Goal: Information Seeking & Learning: Get advice/opinions

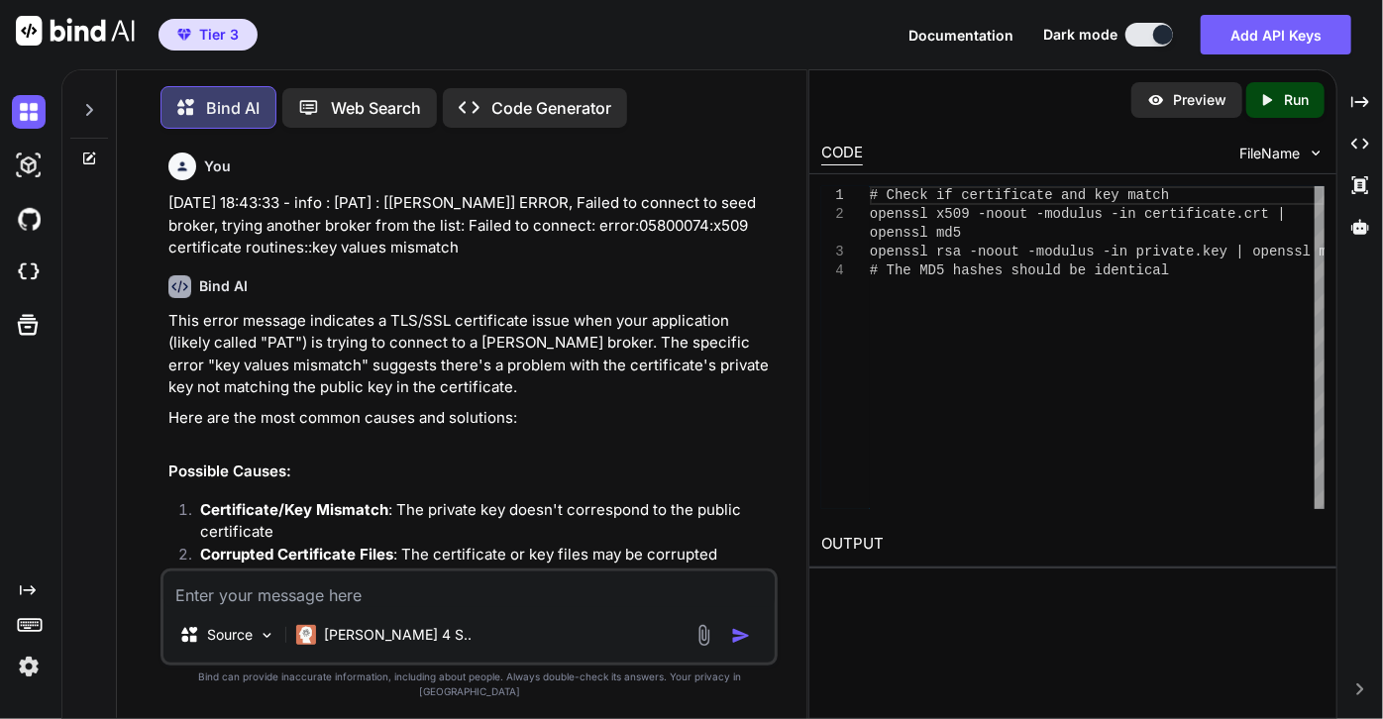
scroll to position [901, 0]
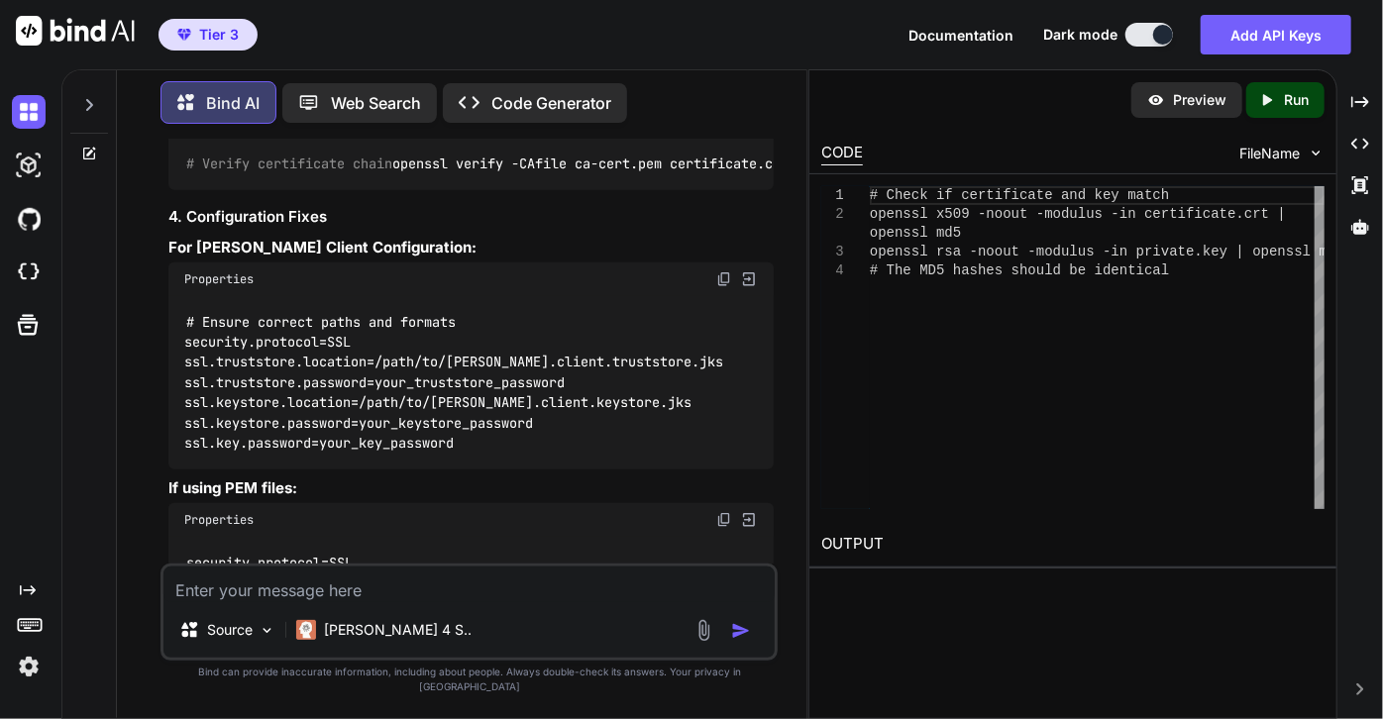
click at [91, 149] on icon at bounding box center [90, 151] width 9 height 9
type textarea "x"
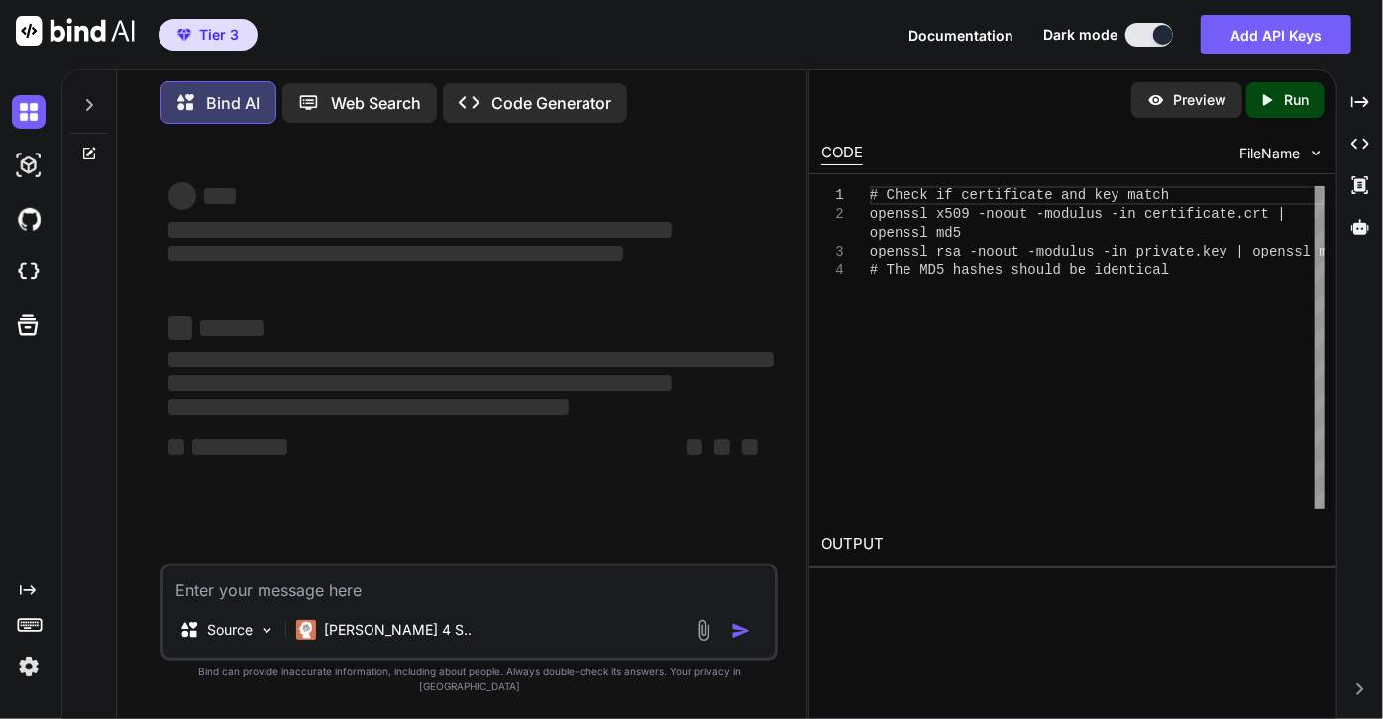
click at [331, 602] on textarea at bounding box center [468, 585] width 611 height 36
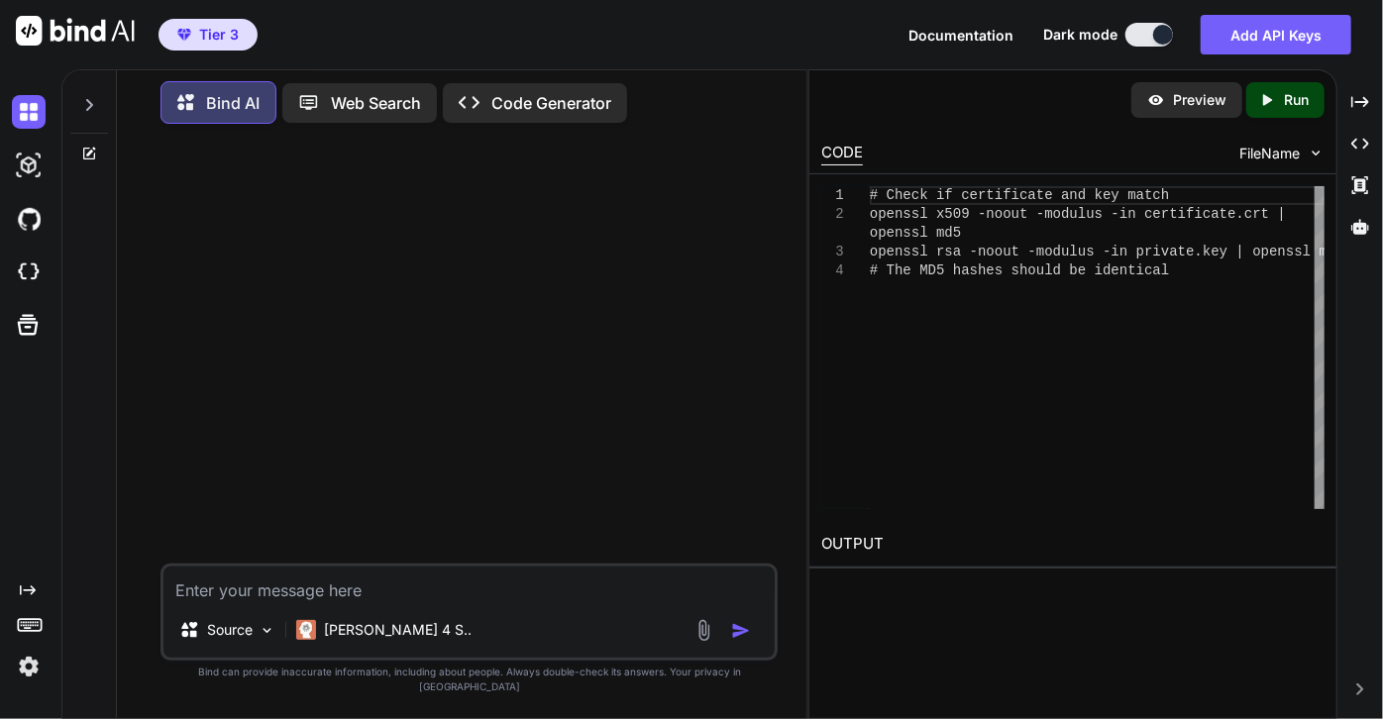
paste textarea "[[PERSON_NAME]] ERROR, Failed to connect to seed broker, trying another broker …"
type textarea "[[PERSON_NAME]] ERROR, Failed to connect to seed broker, trying another broker …"
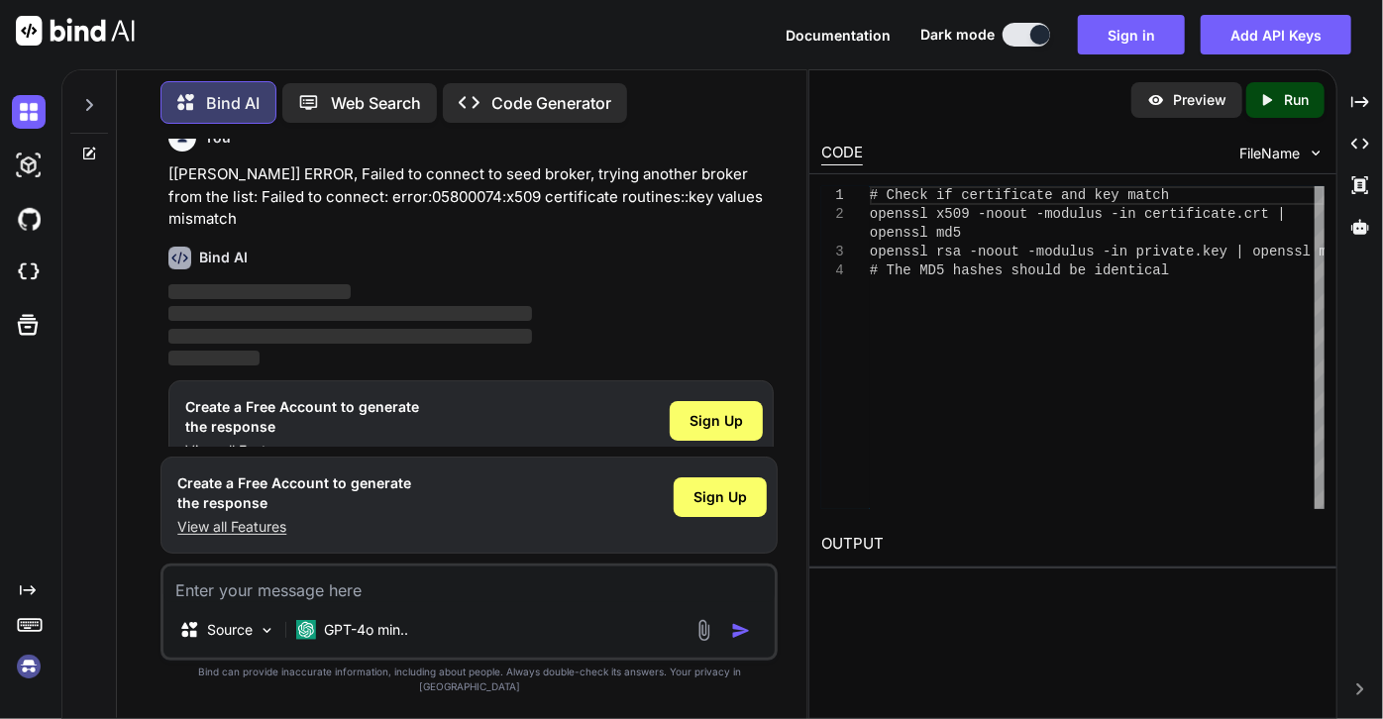
scroll to position [25, 0]
click at [29, 666] on img at bounding box center [29, 667] width 34 height 34
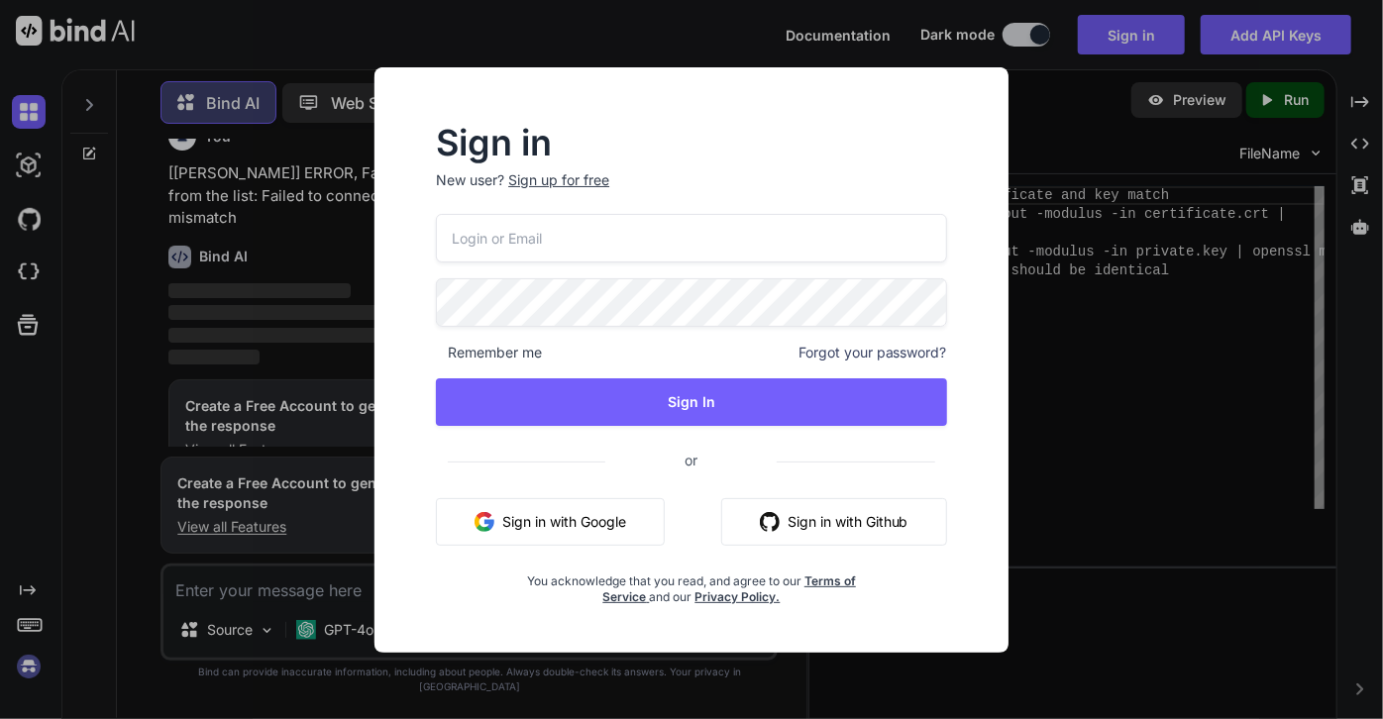
click at [487, 531] on button "Sign in with Google" at bounding box center [550, 522] width 229 height 48
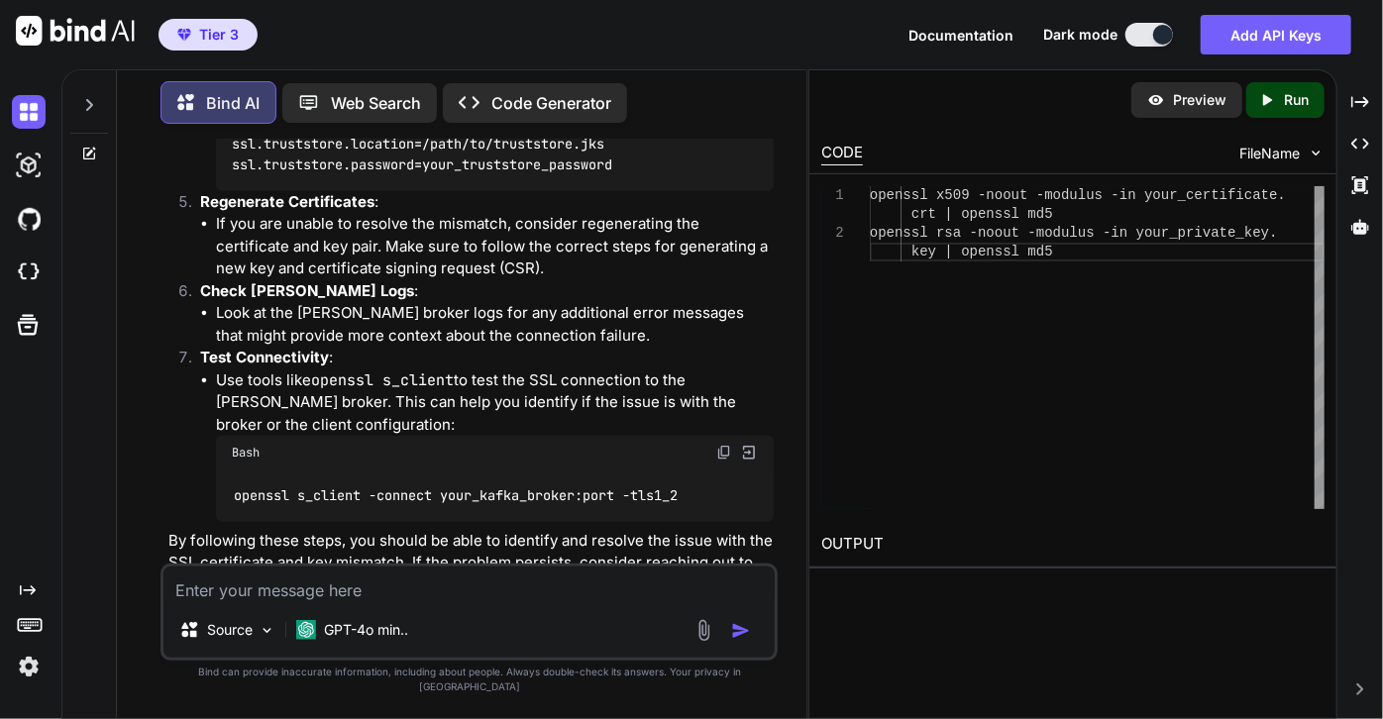
scroll to position [940, 0]
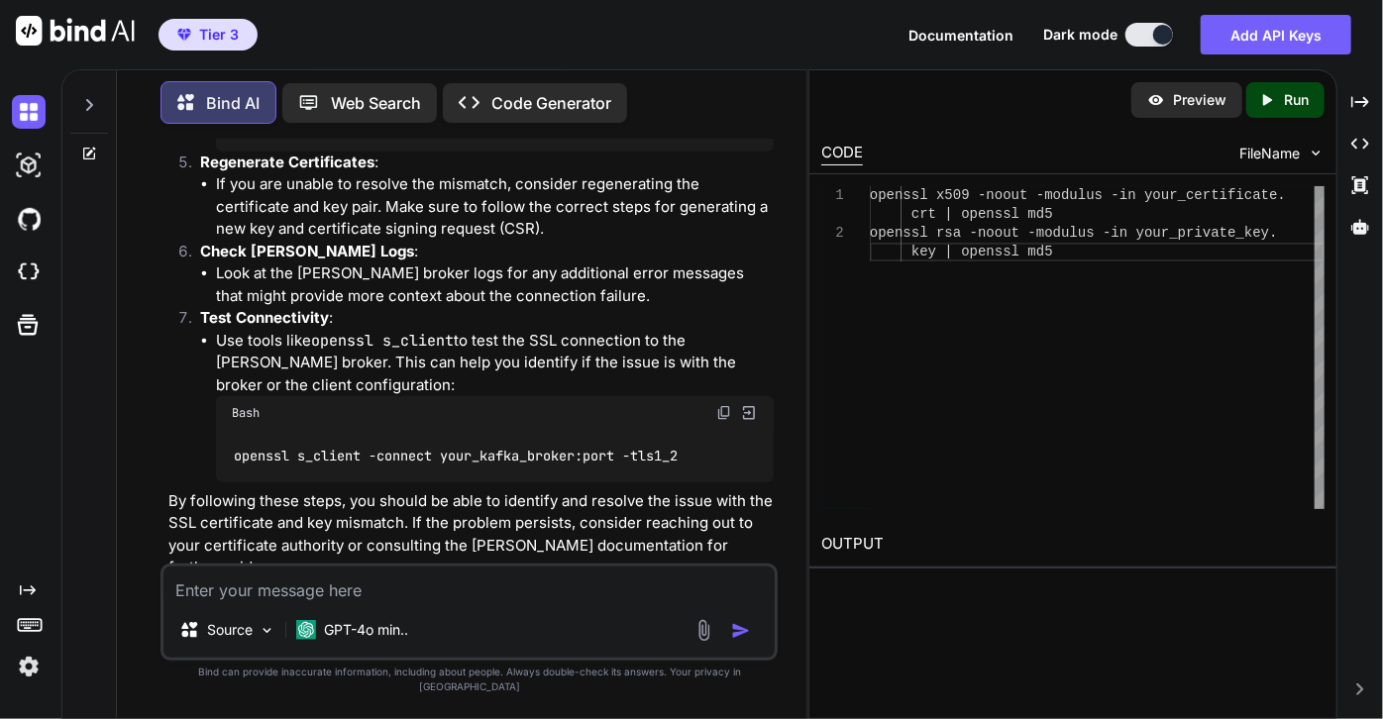
click at [361, 602] on textarea at bounding box center [468, 585] width 611 height 36
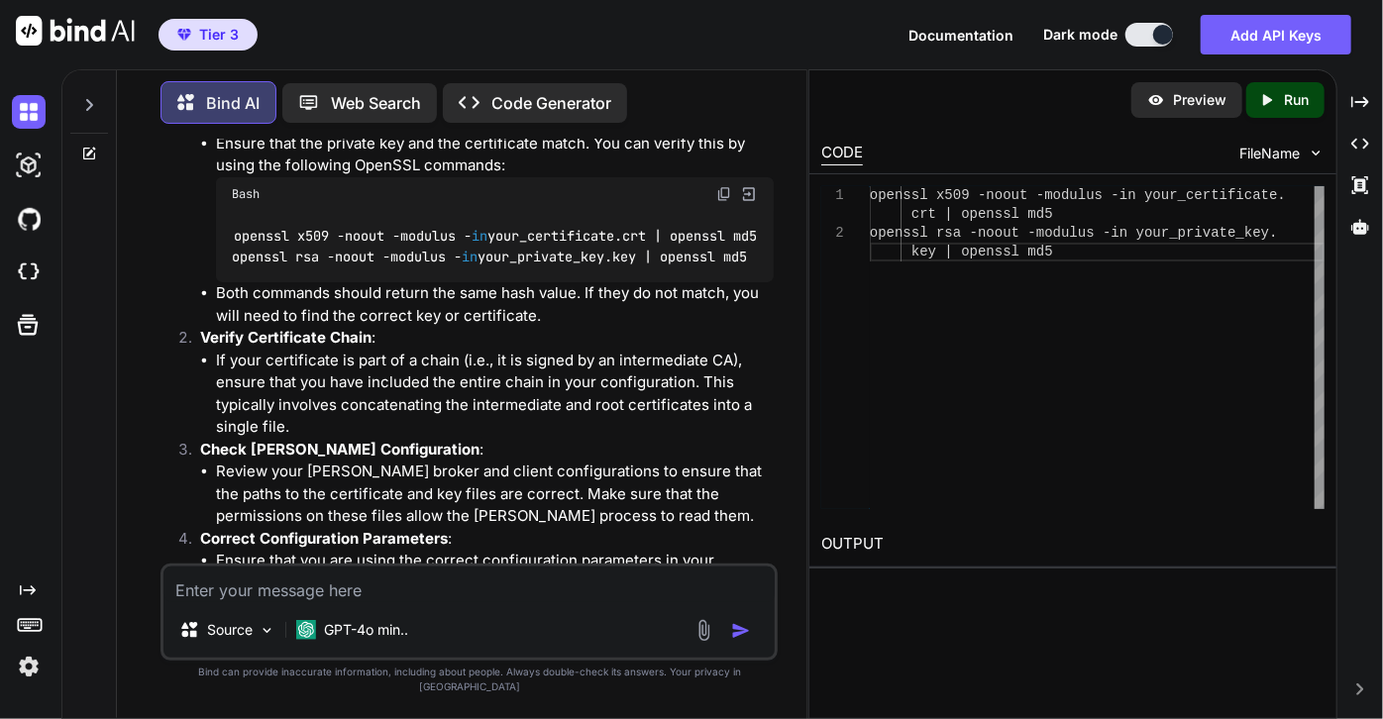
scroll to position [220, 0]
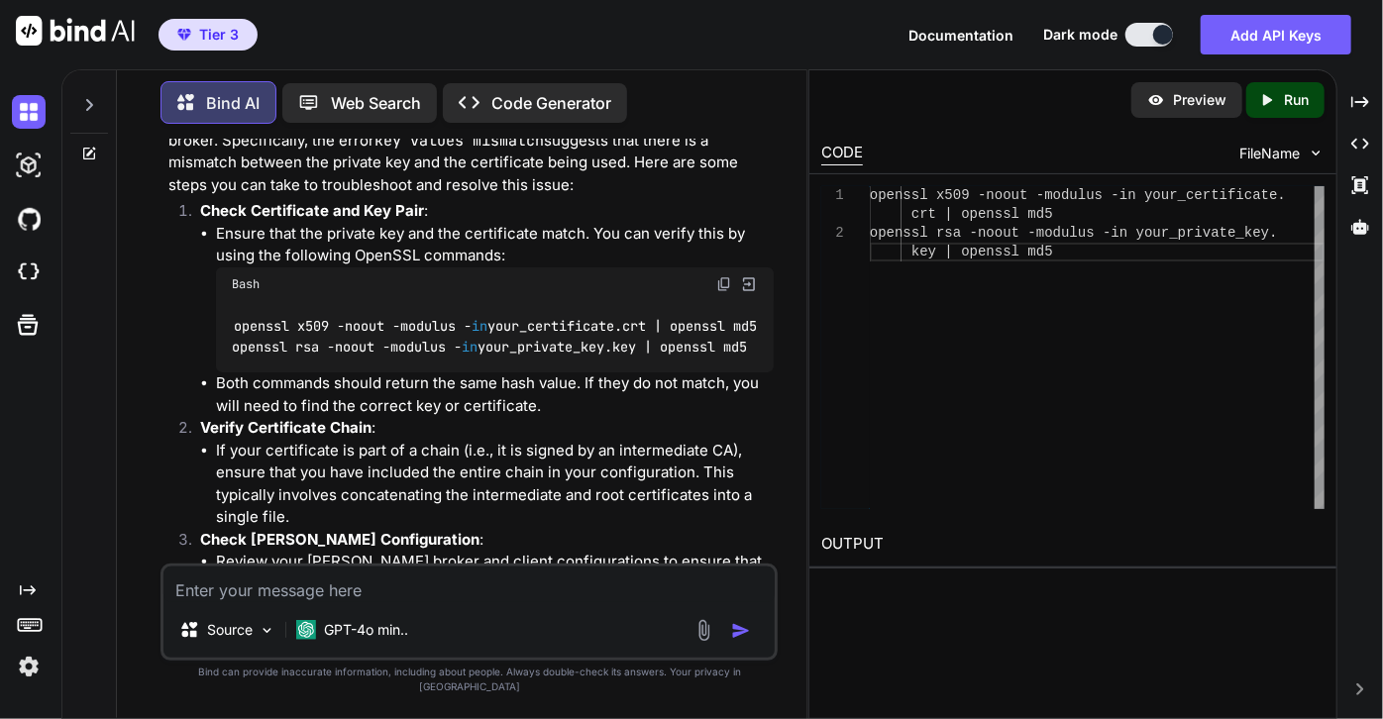
click at [721, 276] on img at bounding box center [724, 284] width 16 height 16
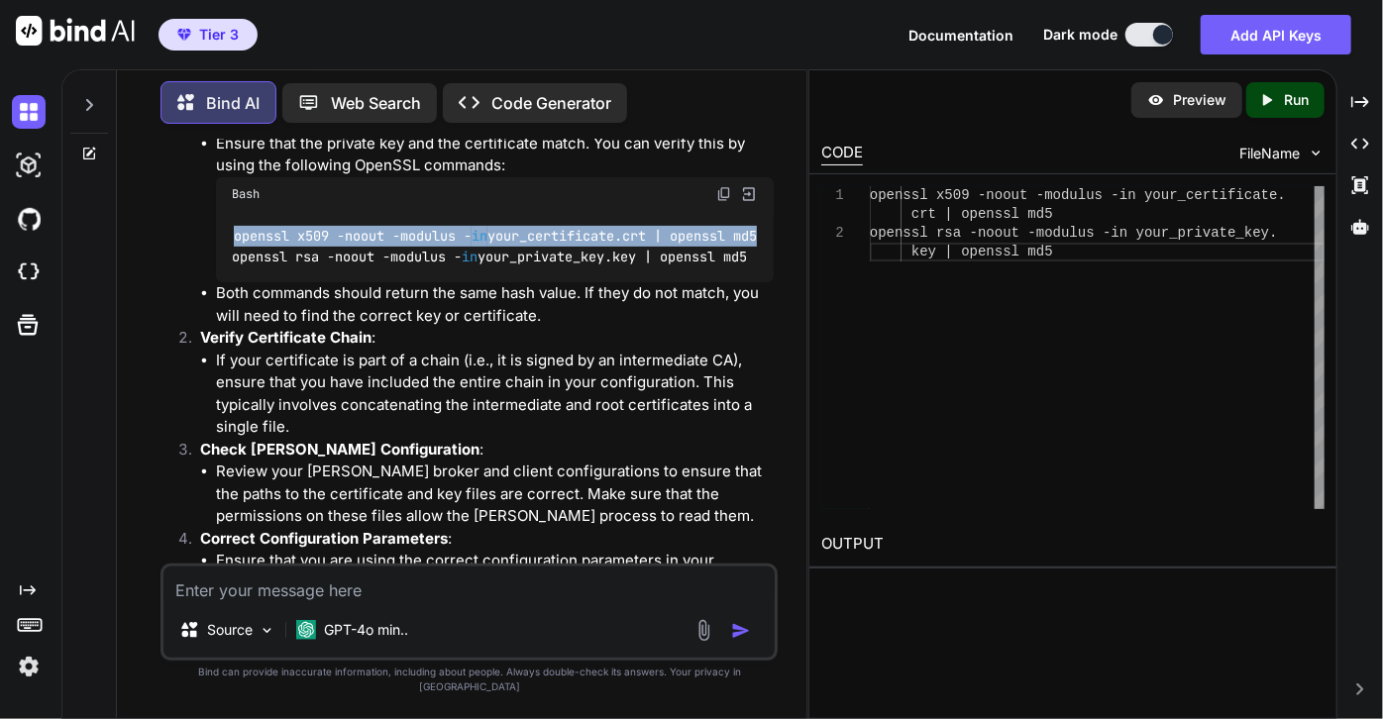
scroll to position [0, 16]
drag, startPoint x: 232, startPoint y: 214, endPoint x: 763, endPoint y: 218, distance: 531.0
click at [763, 218] on div "openssl x509 -noout -modulus - in your_certificate.crt | openssl md5 openssl rs…" at bounding box center [495, 247] width 558 height 72
copy code "openssl x509 -noout -modulus - in your_certificate.crt | openssl md5"
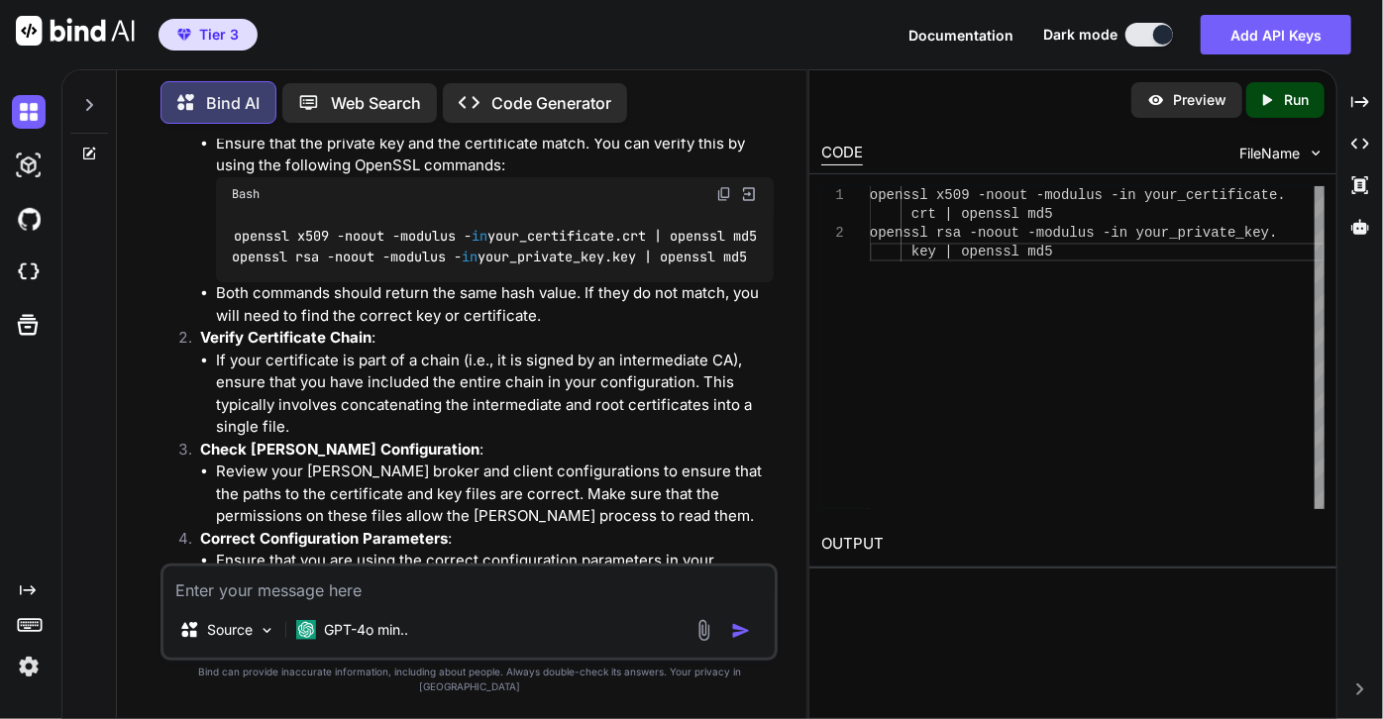
click at [232, 240] on code "openssl x509 -noout -modulus - in your_certificate.crt | openssl md5 openssl rs…" at bounding box center [494, 246] width 524 height 41
drag, startPoint x: 217, startPoint y: 237, endPoint x: 755, endPoint y: 226, distance: 538.1
click at [755, 226] on div "openssl x509 -noout -modulus - in your_certificate.crt | openssl md5 openssl rs…" at bounding box center [495, 247] width 558 height 72
copy code "openssl rsa -noout -modulus - in your_private_key.key | openssl md5"
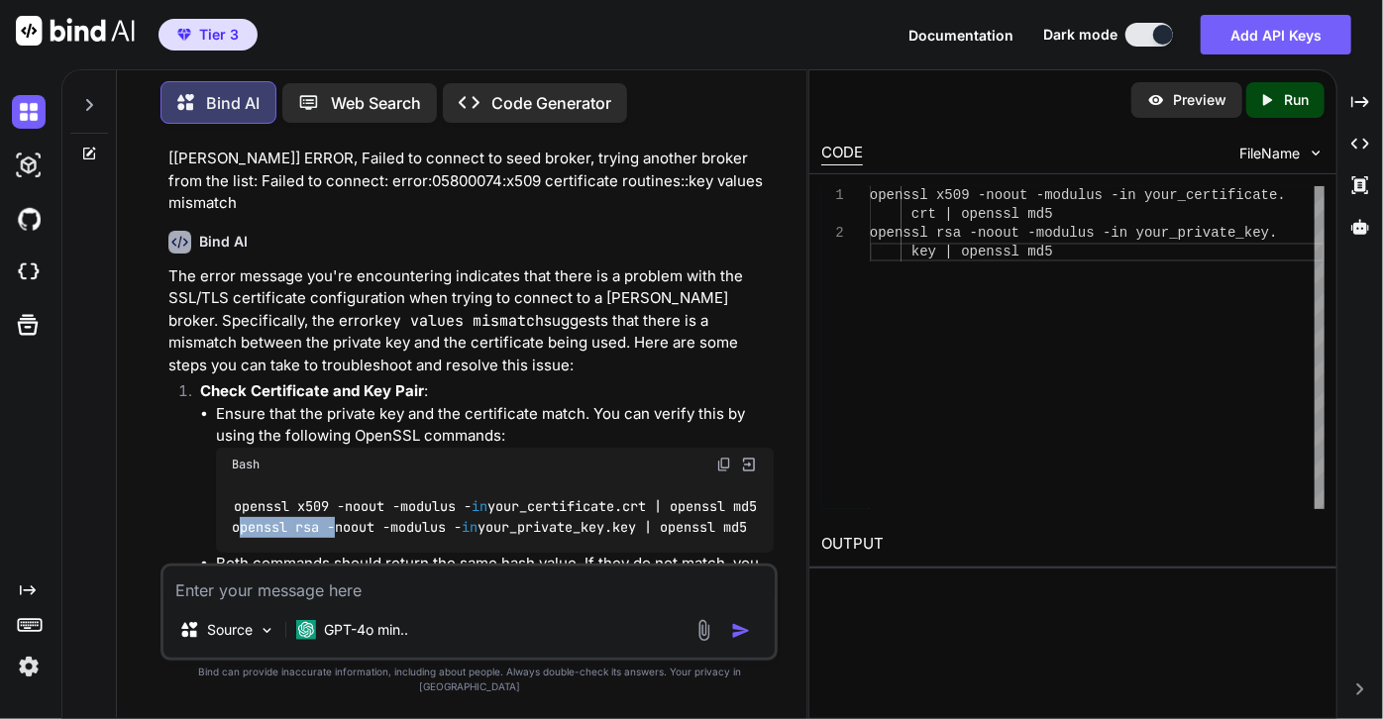
scroll to position [0, 0]
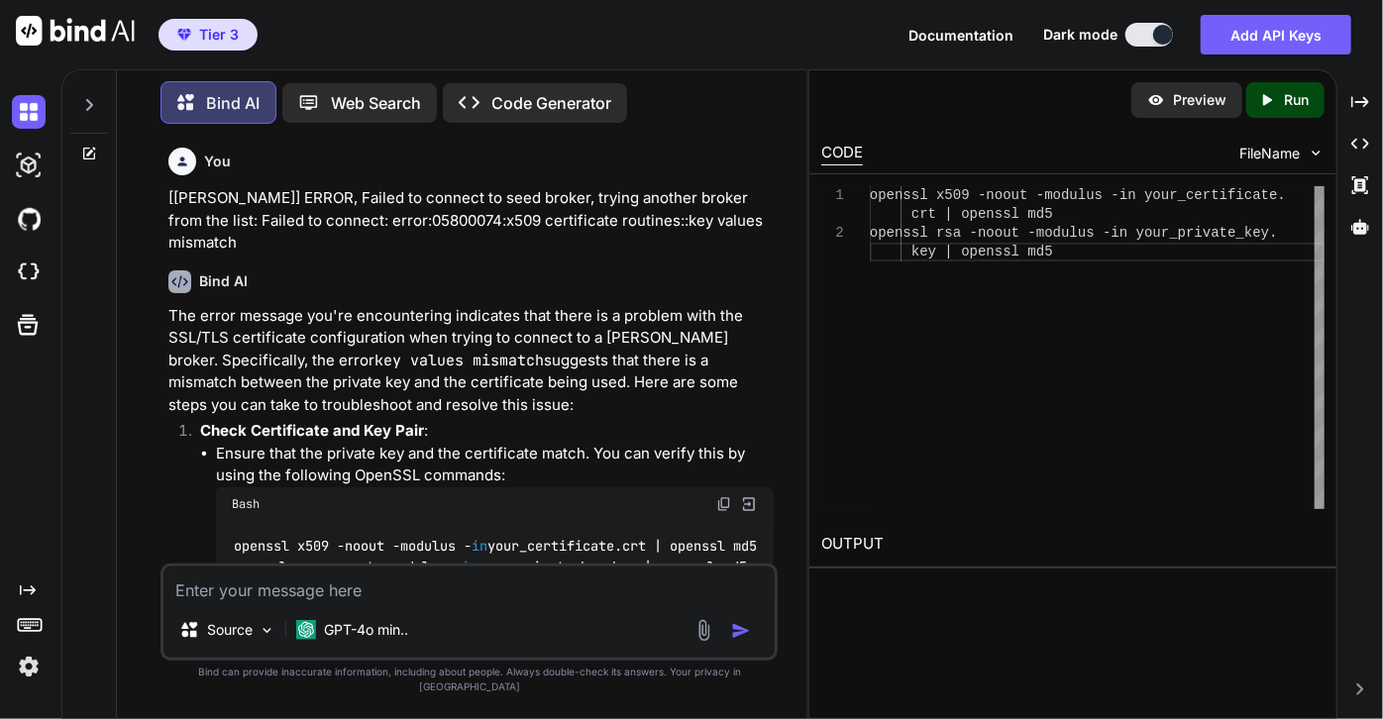
click at [429, 305] on p "The error message you're encountering indicates that there is a problem with th…" at bounding box center [470, 361] width 605 height 112
click at [86, 149] on icon at bounding box center [89, 154] width 16 height 16
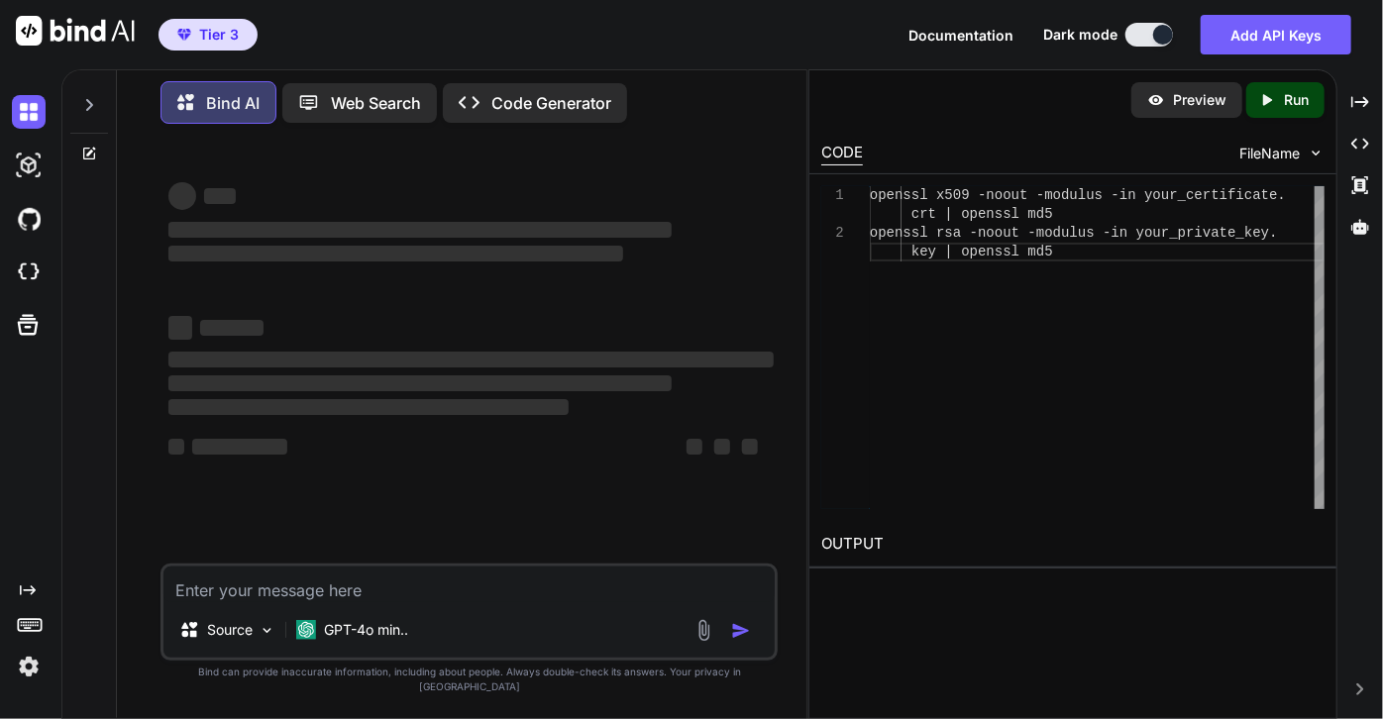
click at [308, 618] on div "Source GPT-4o min.." at bounding box center [468, 612] width 617 height 97
click at [306, 602] on textarea at bounding box center [468, 585] width 611 height 36
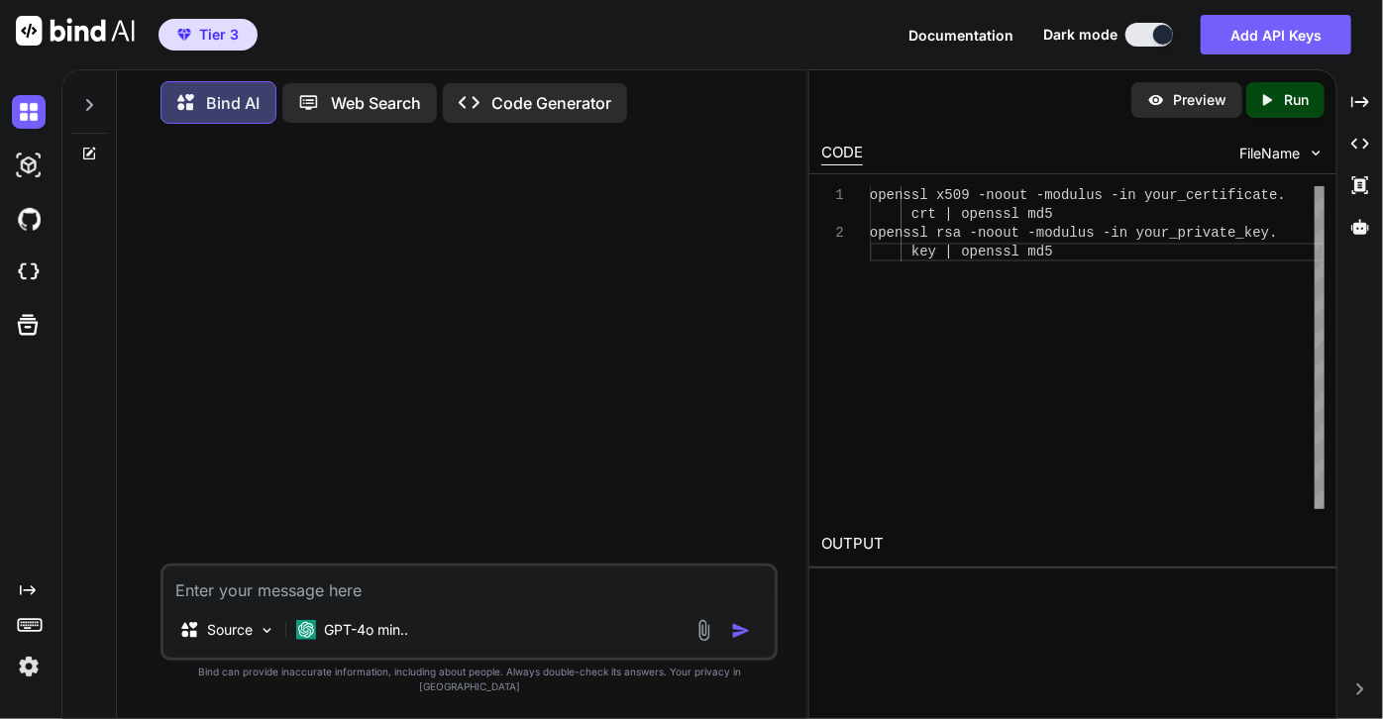
click at [334, 600] on textarea at bounding box center [468, 585] width 611 height 36
paste textarea "import { useCallback, useMemo, useState } from "react"; import { SOMETHING_WENT…"
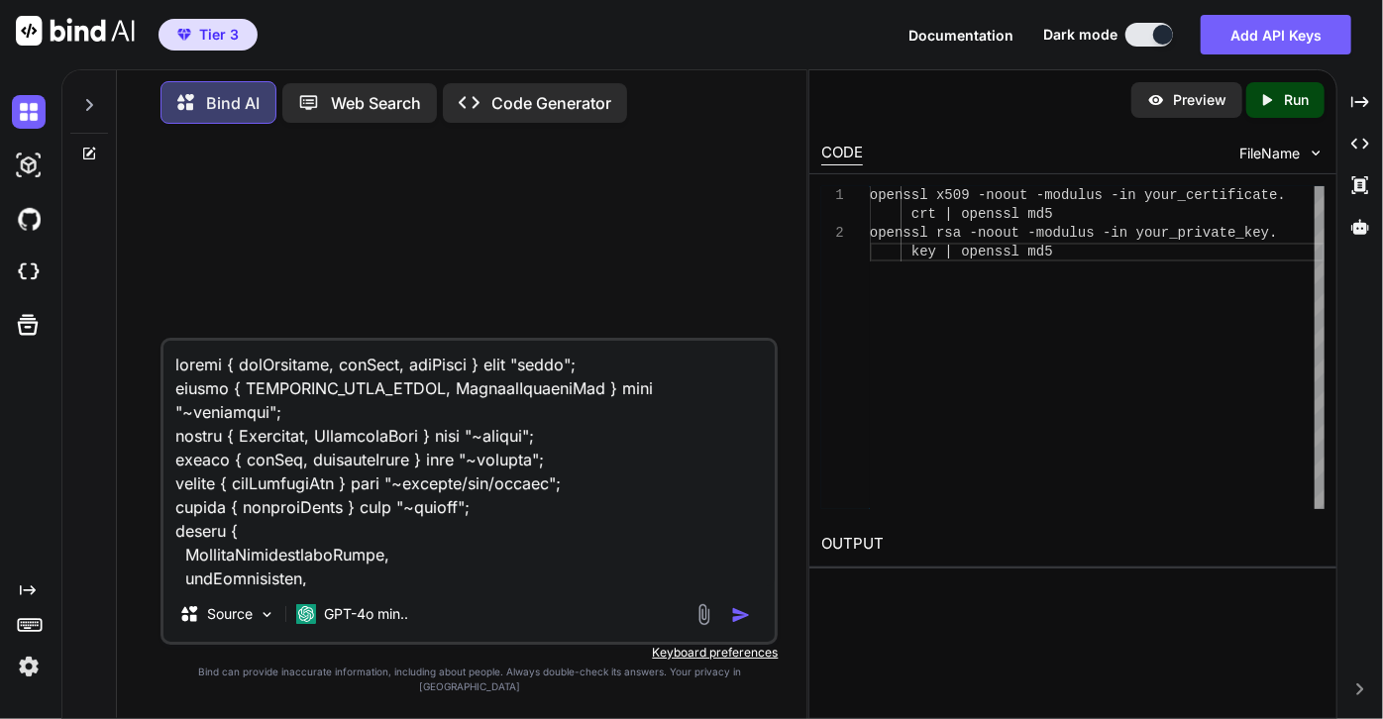
scroll to position [4234, 0]
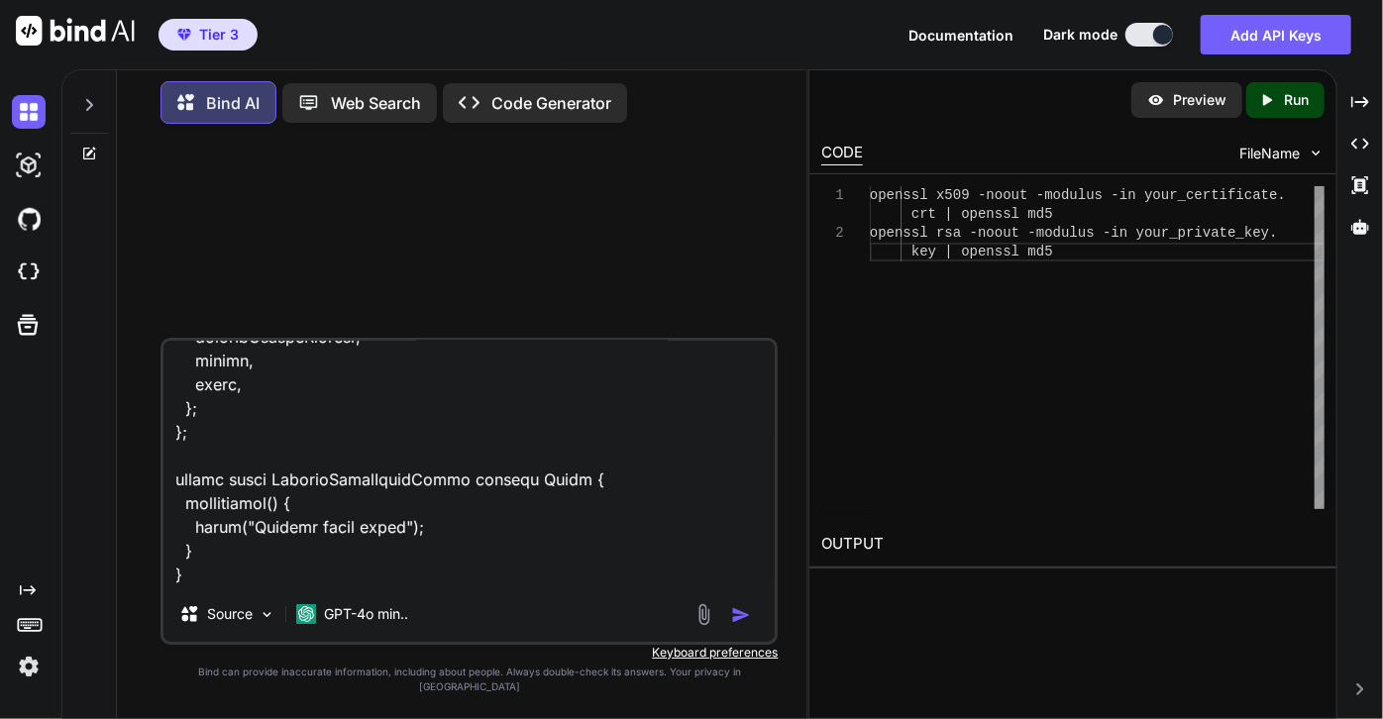
paste textarea "import GraphqlClient from "../graphql/"; import { GetUserInfoDocument, GetUserI…"
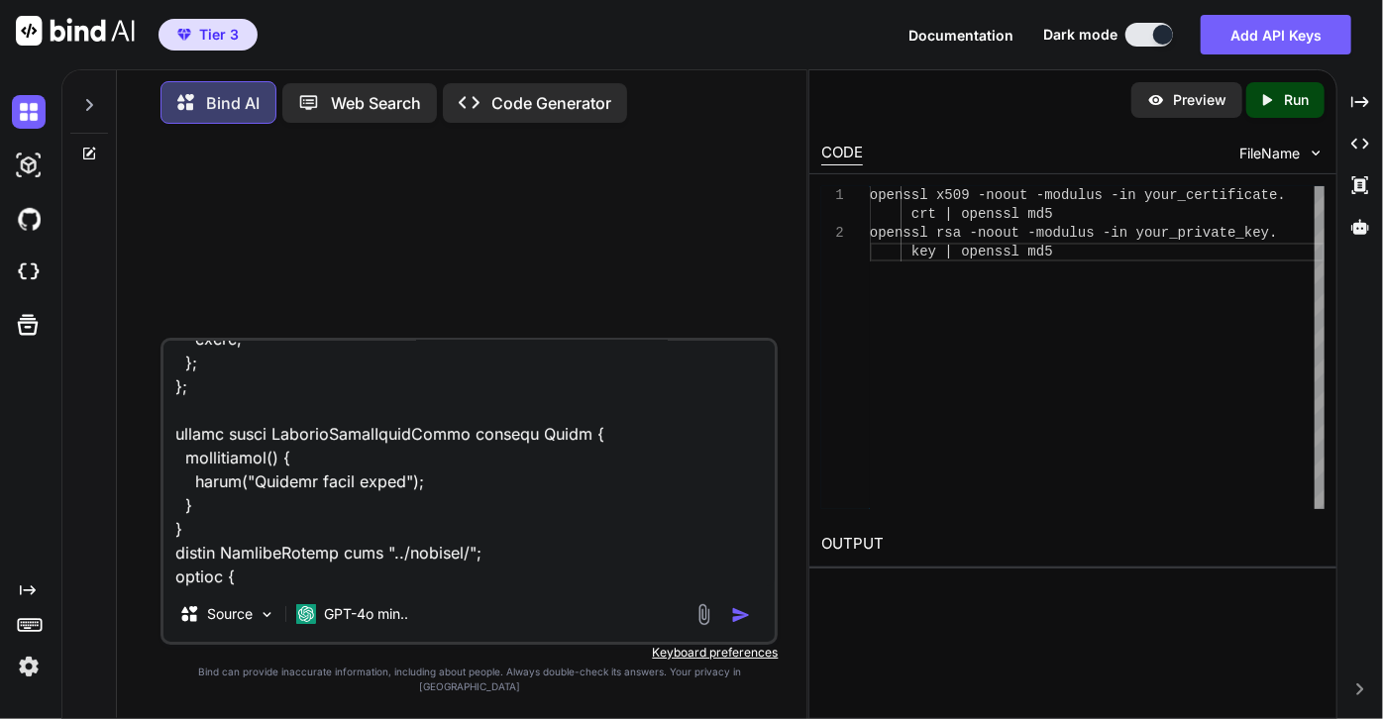
scroll to position [5899, 0]
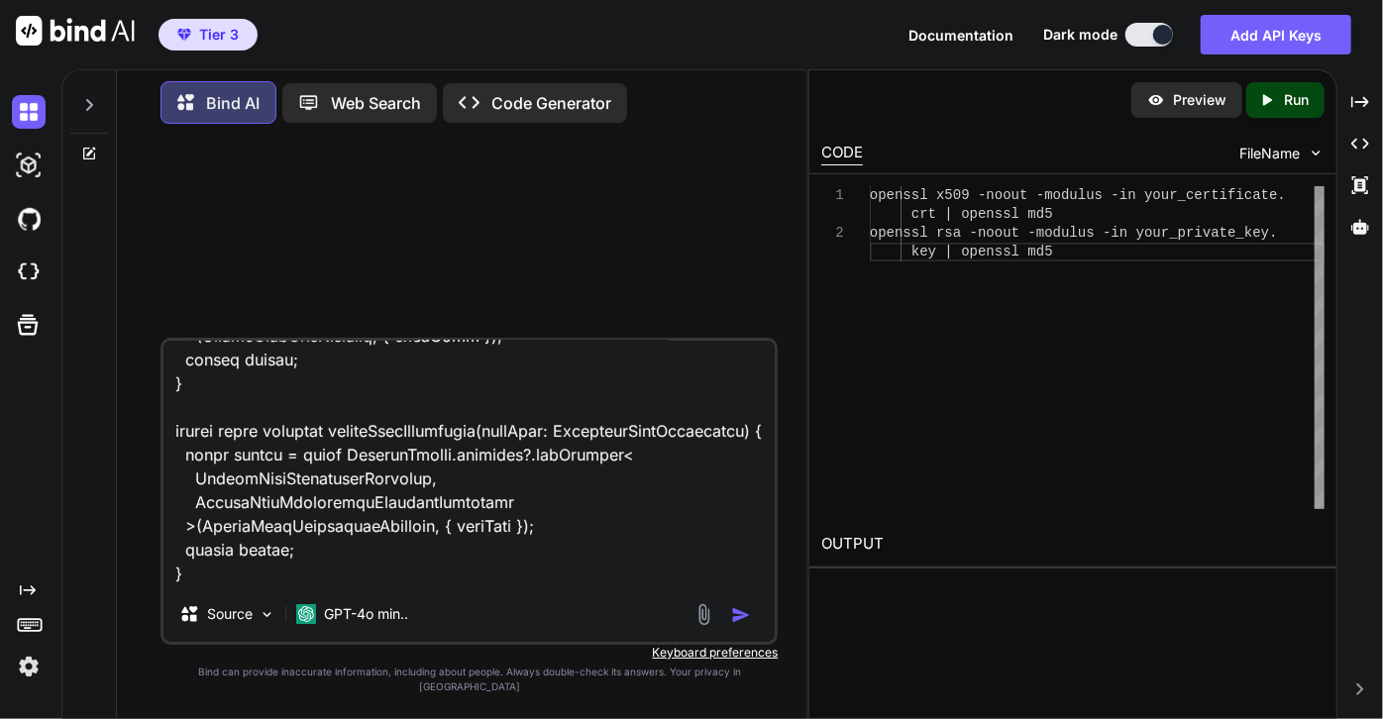
paste textarea "export const ValidateTokenDocument = gql` query ValidateToken { validateToken {…"
type textarea "import { useCallback, useMemo, useState } from "react"; import { SOMETHING_WENT…"
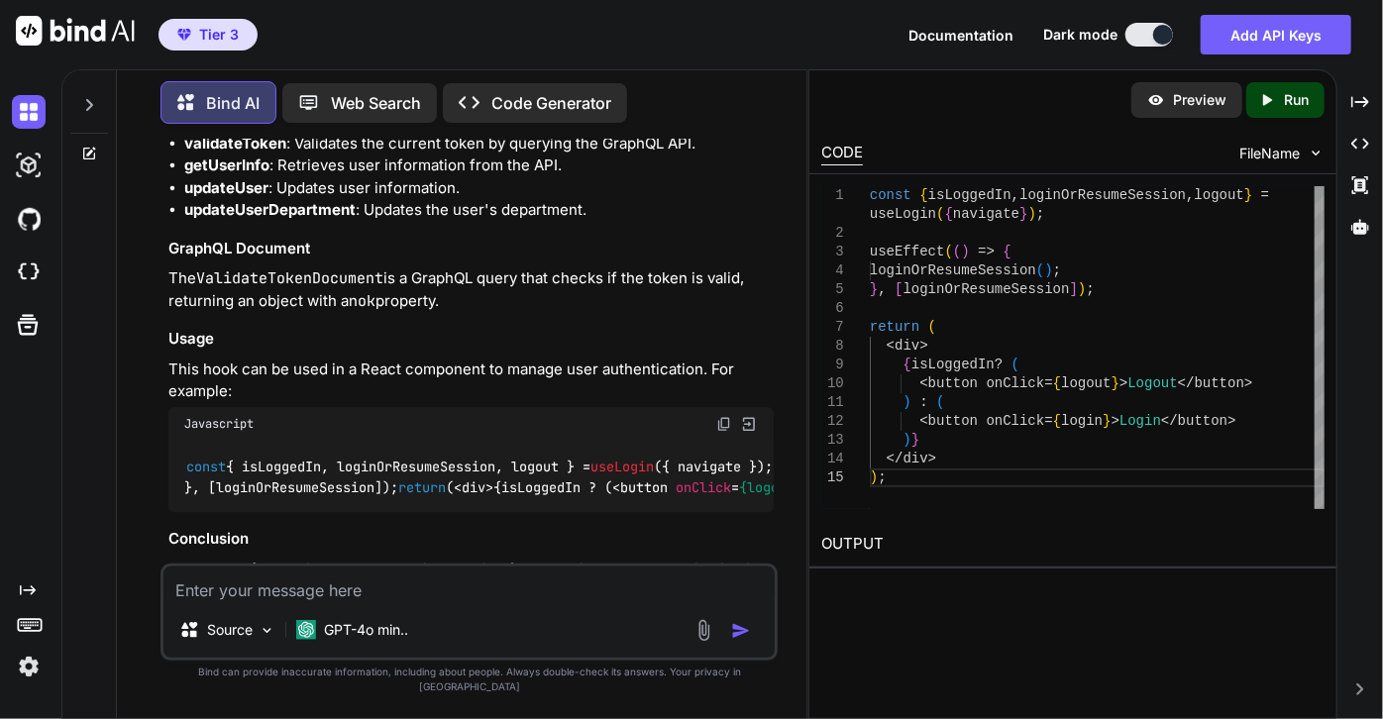
scroll to position [2811, 0]
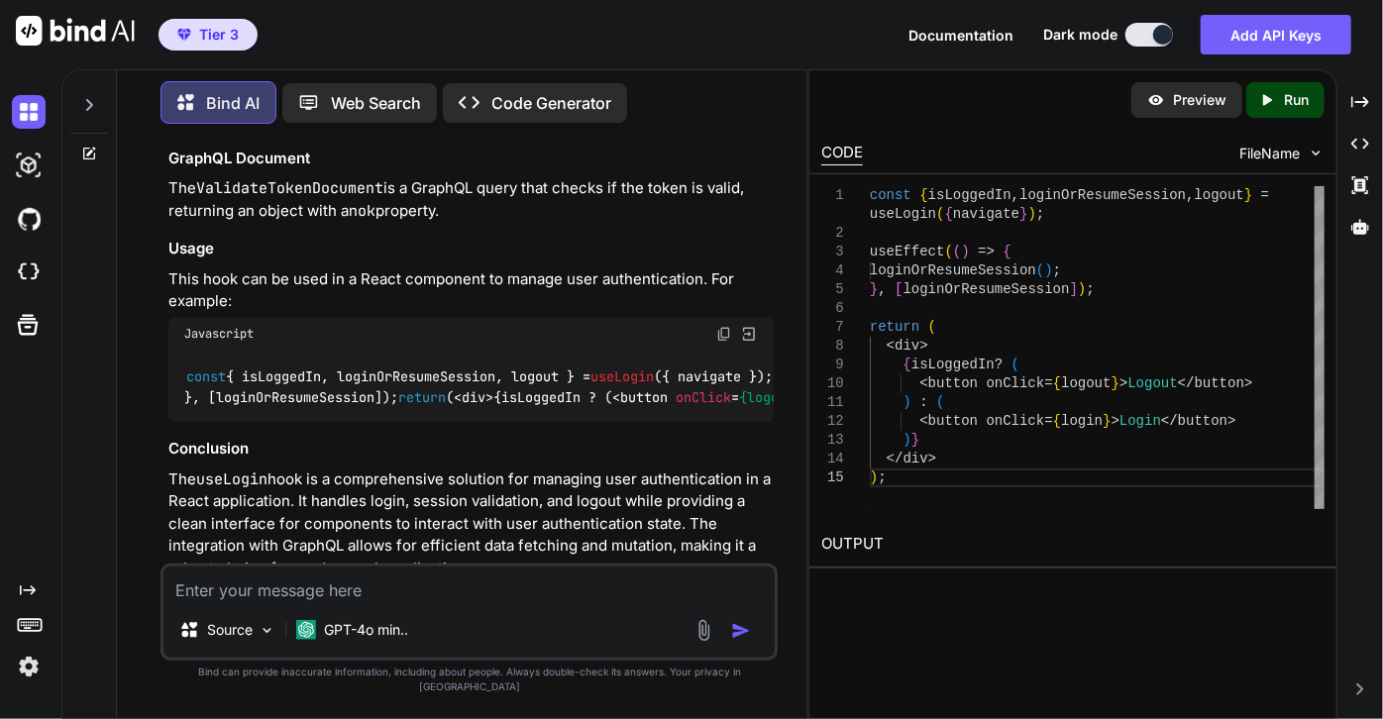
click at [418, 602] on textarea at bounding box center [468, 585] width 611 height 36
paste textarea "import { createStore } from "zustand/vanilla"; import { persist, createJSONStor…"
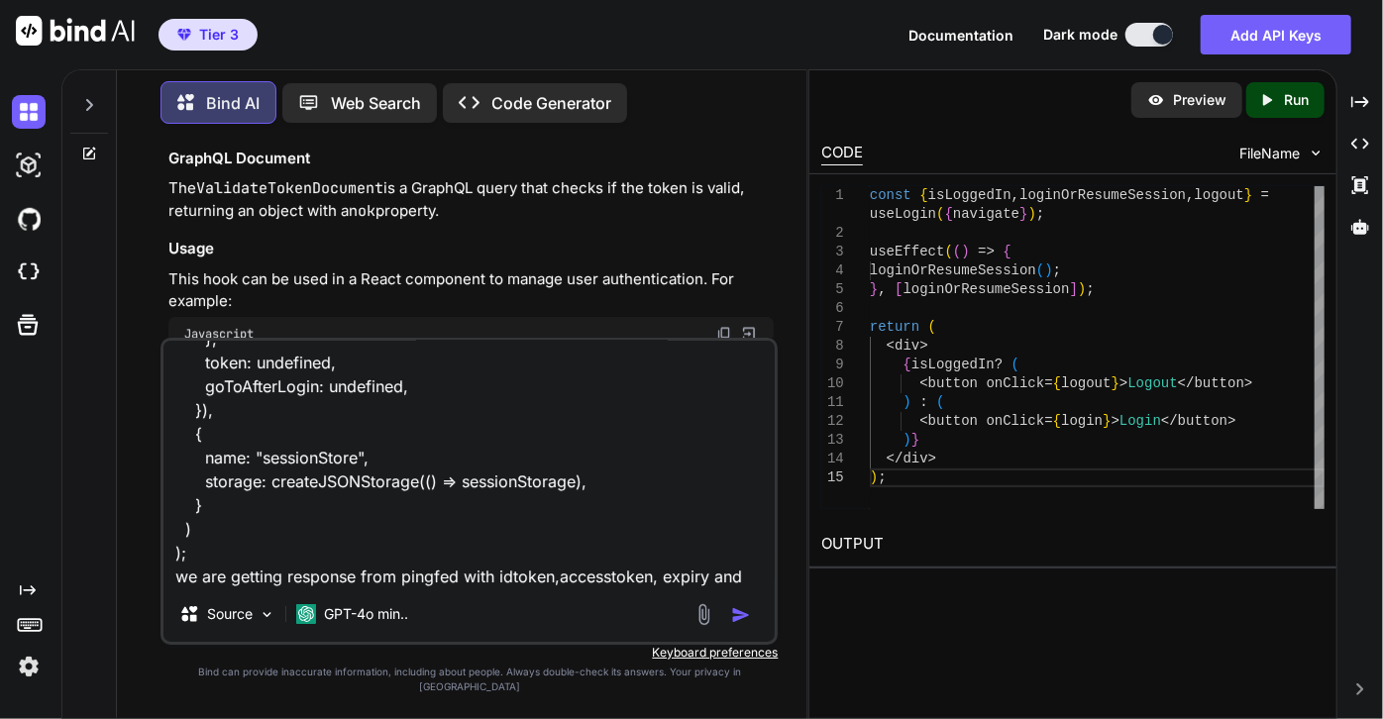
scroll to position [573, 0]
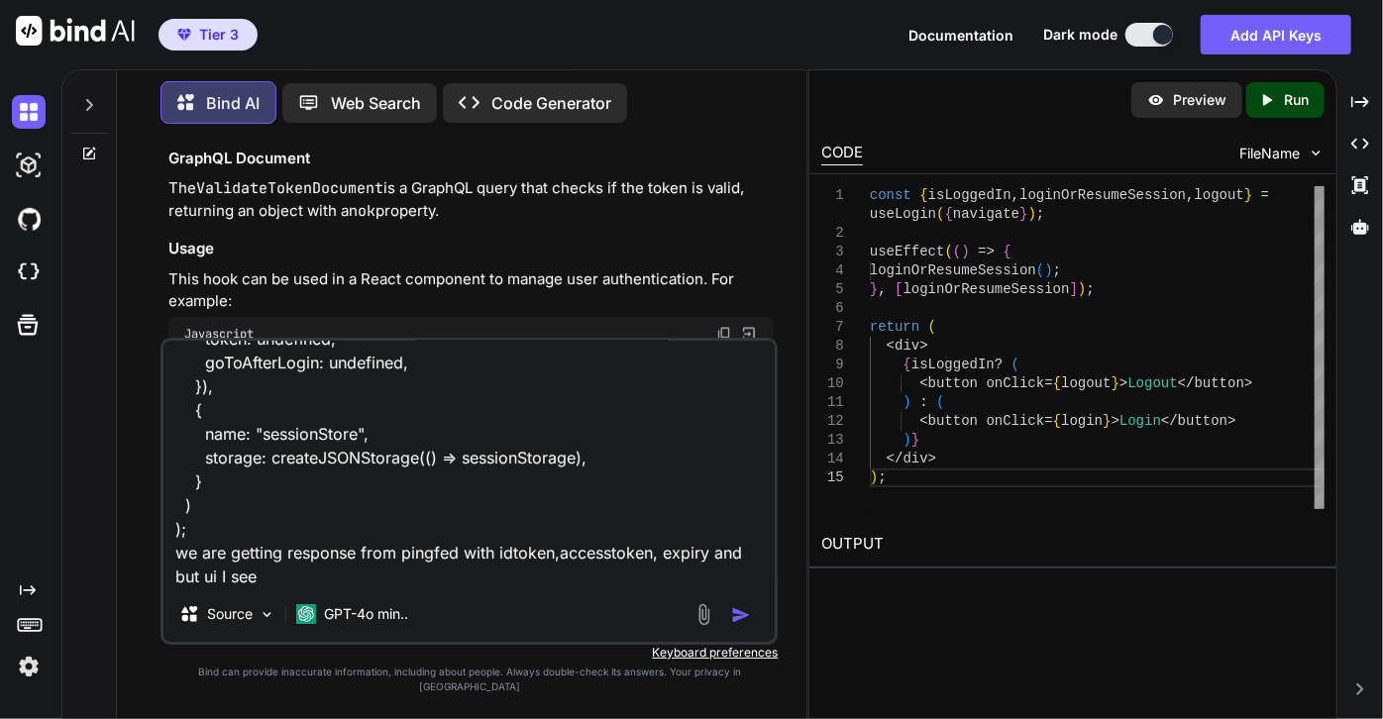
paste textarea "Invalid login token"
type textarea "import { createStore } from "zustand/vanilla"; import { persist, createJSONStor…"
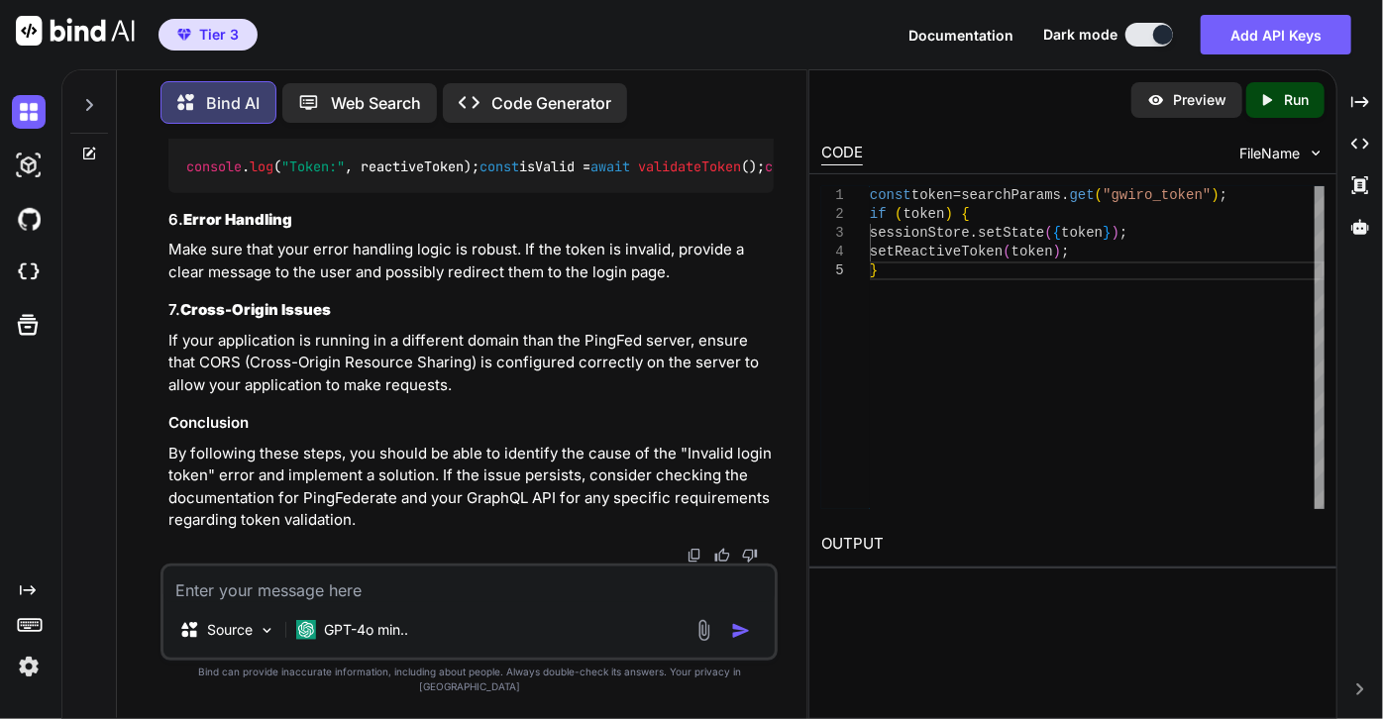
scroll to position [5070, 0]
click at [924, 410] on div "const token = searchParams . get ( "gwiro_token" ) ; if ( token ) { sessionStor…" at bounding box center [1097, 347] width 455 height 323
